Goal: Task Accomplishment & Management: Complete application form

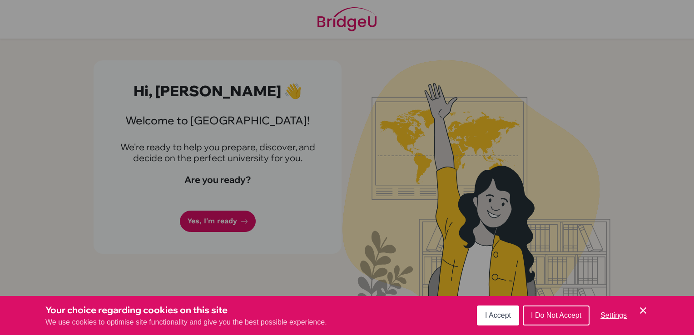
click at [513, 316] on button "I Accept" at bounding box center [498, 316] width 42 height 20
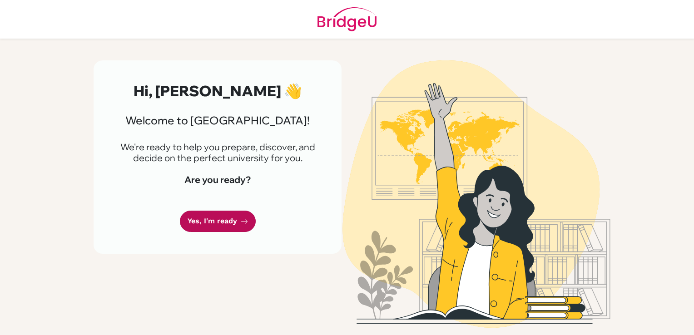
click at [241, 218] on icon at bounding box center [244, 221] width 7 height 7
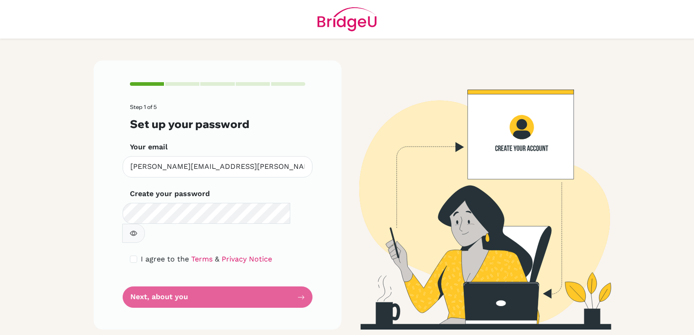
click at [138, 254] on div "I agree to the Terms & Privacy Notice" at bounding box center [217, 259] width 175 height 11
click at [134, 256] on input "checkbox" at bounding box center [133, 259] width 7 height 7
checkbox input "true"
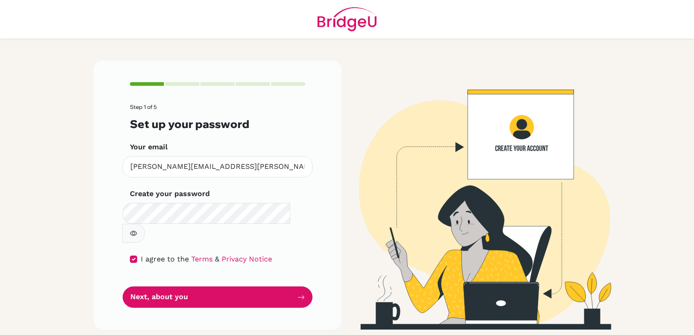
click at [145, 224] on button "button" at bounding box center [133, 233] width 23 height 19
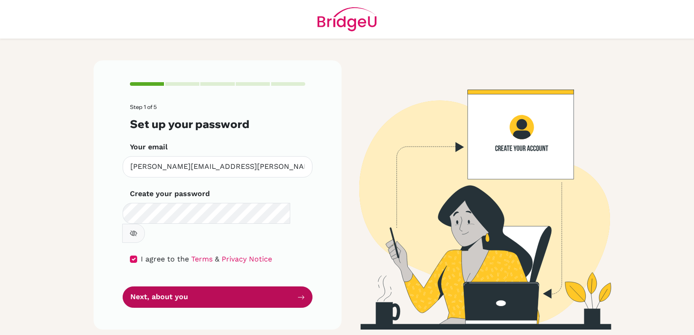
click at [238, 286] on button "Next, about you" at bounding box center [218, 296] width 190 height 21
